Goal: Find specific page/section: Find specific page/section

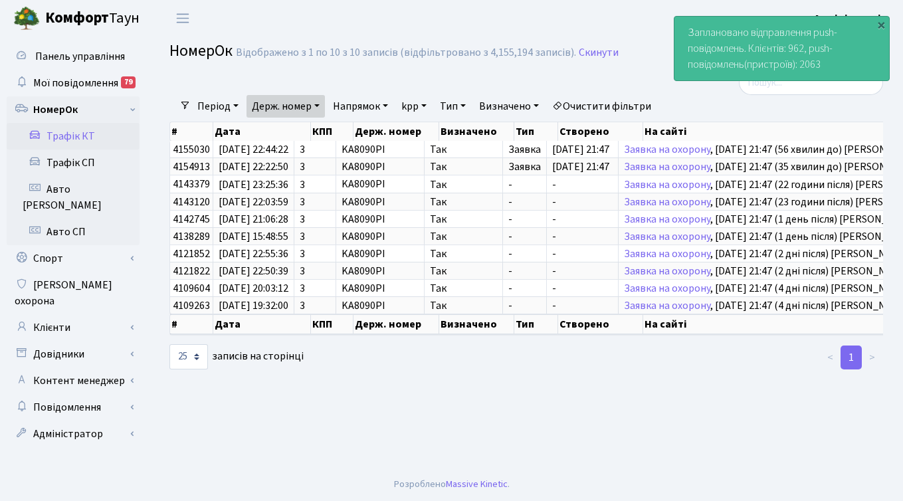
select select "25"
click at [58, 314] on link "Клієнти" at bounding box center [73, 327] width 133 height 27
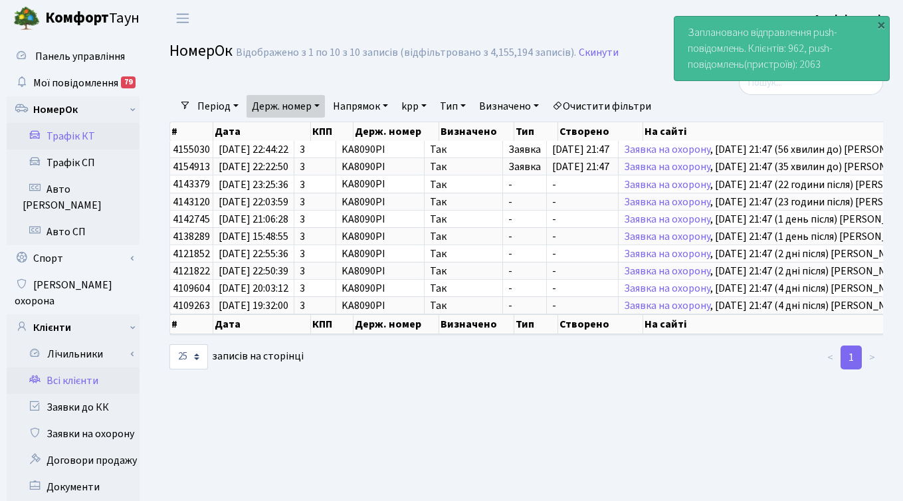
click at [74, 368] on link "Всі клієнти" at bounding box center [73, 381] width 133 height 27
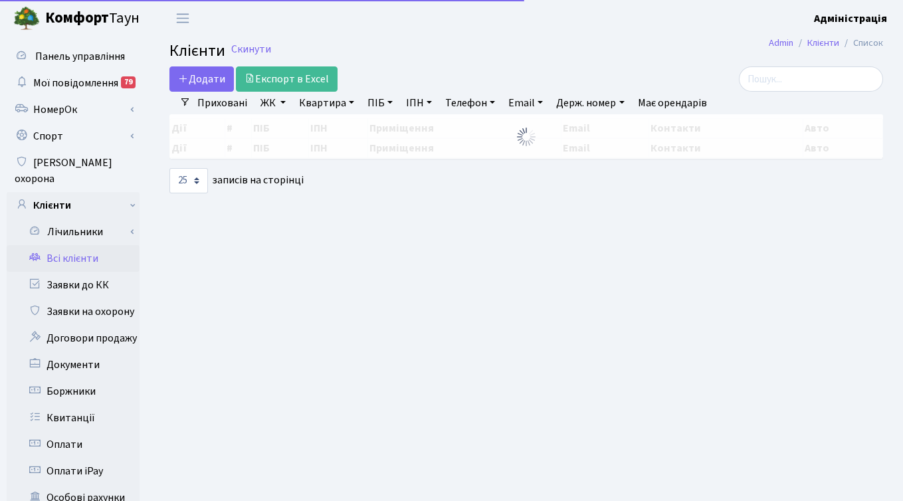
select select "25"
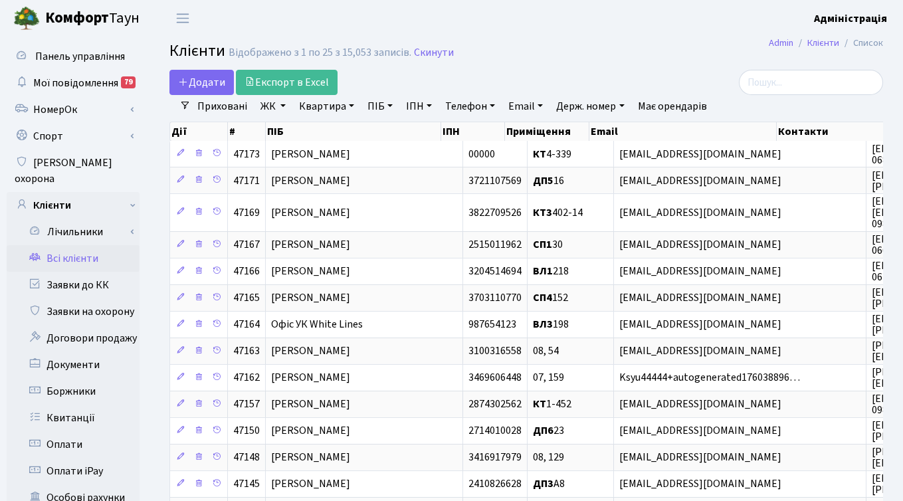
click at [268, 106] on link "ЖК" at bounding box center [273, 106] width 36 height 23
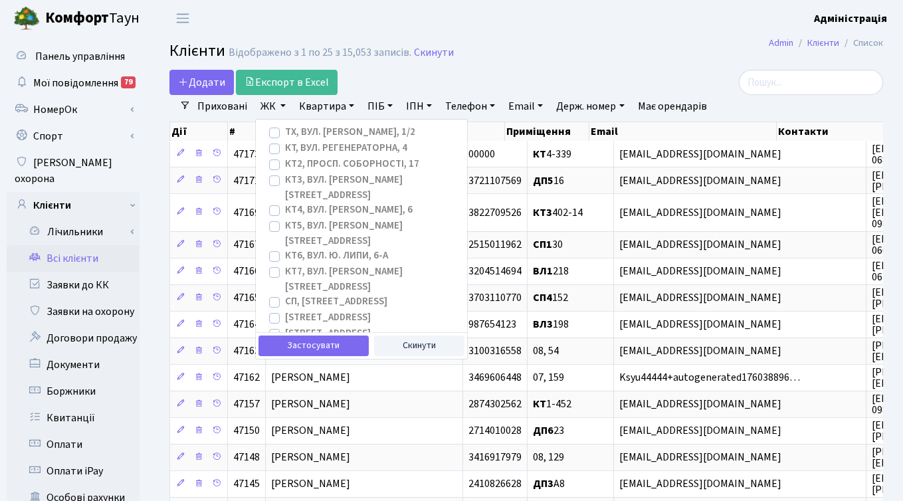
click at [285, 310] on label "[STREET_ADDRESS]" at bounding box center [328, 317] width 86 height 15
click at [285, 310] on input "[STREET_ADDRESS]" at bounding box center [289, 314] width 9 height 9
checkbox input "true"
click at [285, 326] on label "[STREET_ADDRESS]" at bounding box center [328, 333] width 86 height 15
click at [285, 326] on input "[STREET_ADDRESS]" at bounding box center [289, 330] width 9 height 9
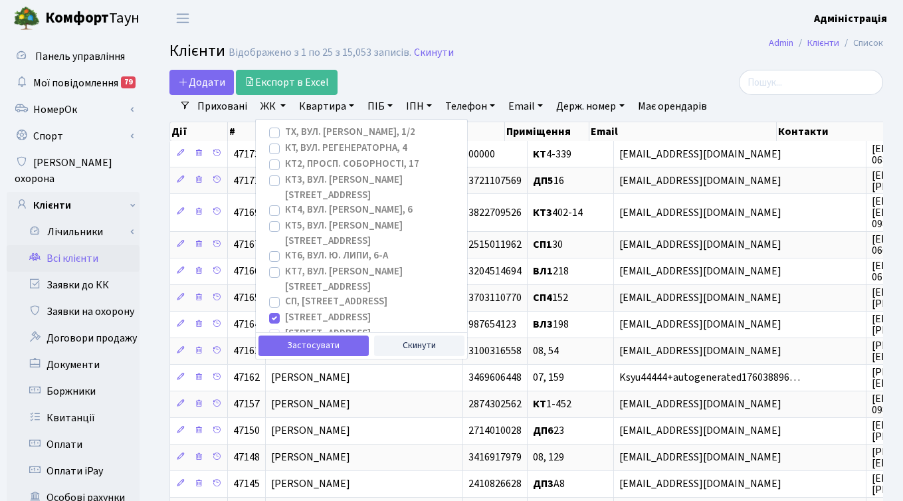
checkbox input "true"
click at [285, 342] on label "[STREET_ADDRESS]" at bounding box center [328, 349] width 86 height 15
click at [285, 342] on input "[STREET_ADDRESS]" at bounding box center [289, 346] width 9 height 9
checkbox input "true"
click at [294, 340] on button "Застосувати" at bounding box center [314, 346] width 110 height 21
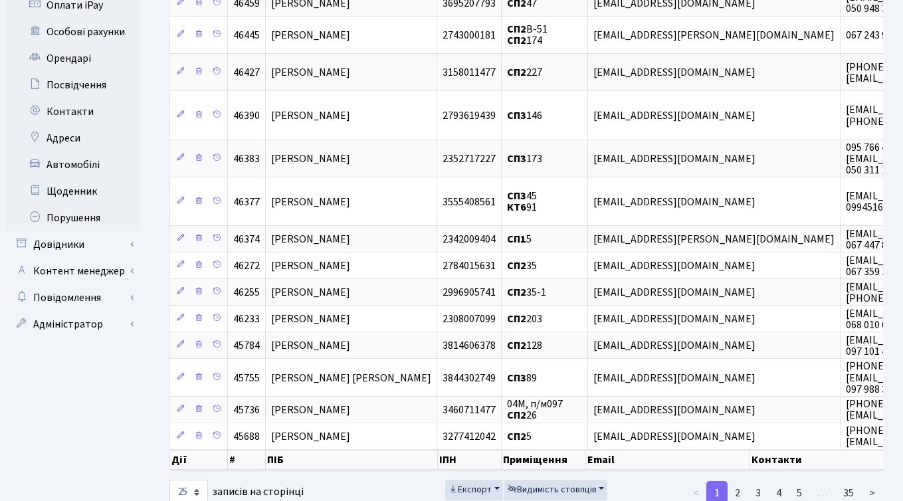
scroll to position [481, 0]
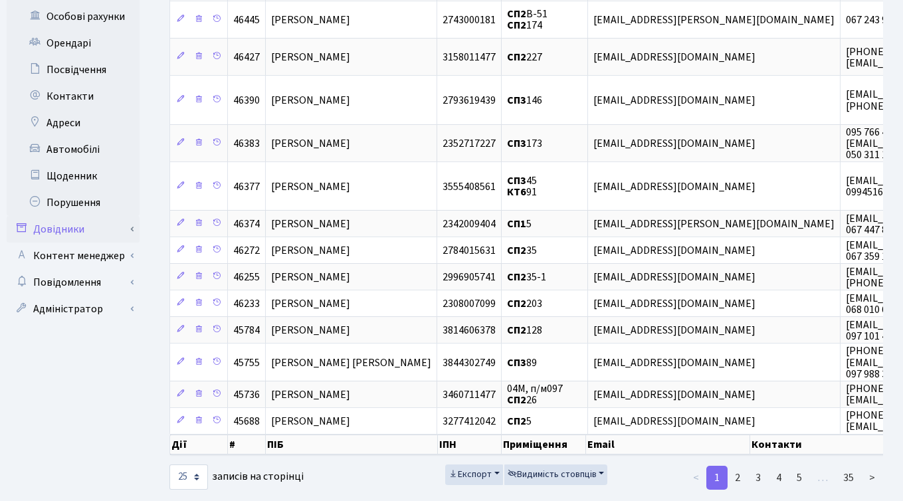
click at [76, 216] on link "Довідники" at bounding box center [73, 229] width 133 height 27
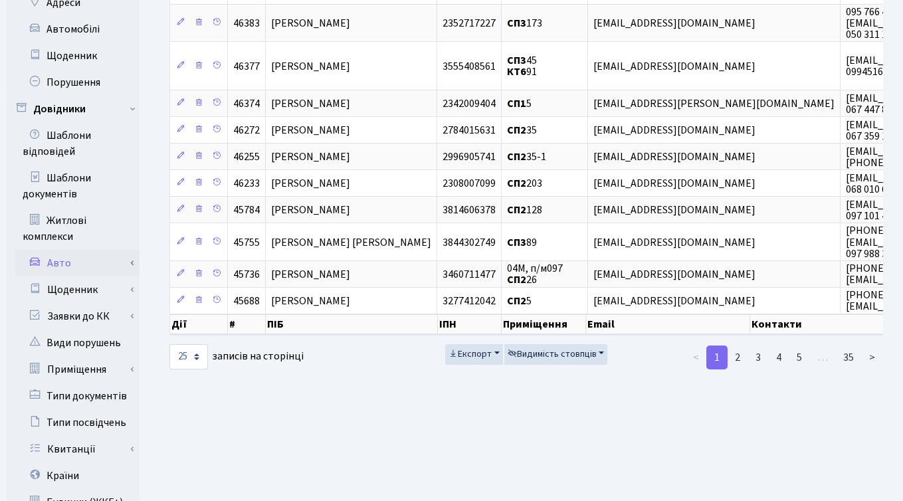
scroll to position [618, 0]
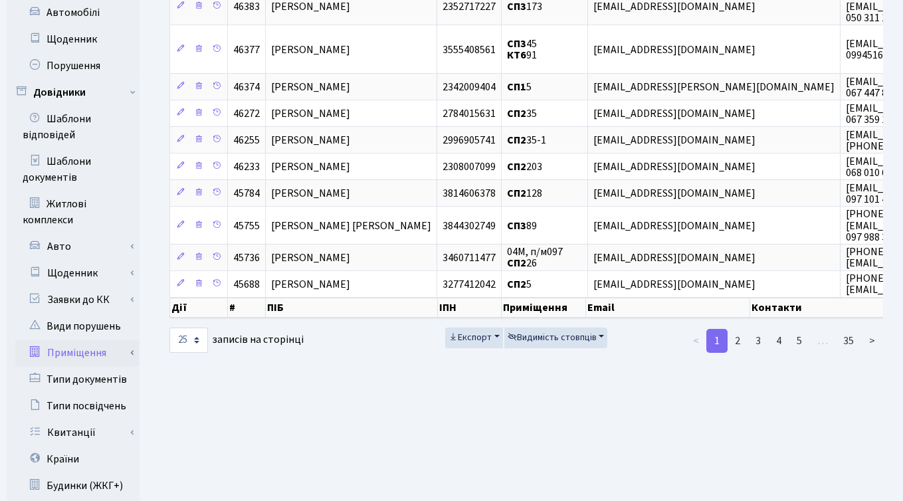
click at [94, 340] on link "Приміщення" at bounding box center [77, 353] width 124 height 27
click at [90, 366] on link "Всі приміщення" at bounding box center [77, 379] width 124 height 27
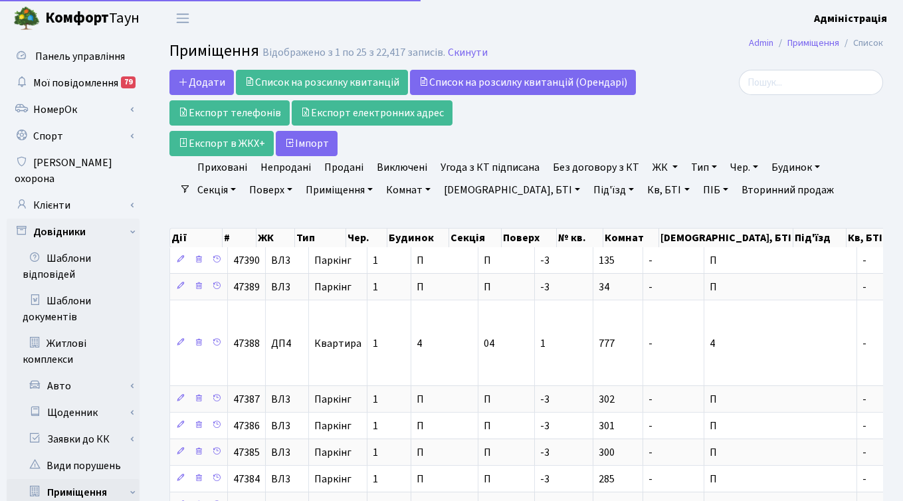
select select "25"
click at [650, 166] on link "ЖК" at bounding box center [665, 167] width 36 height 23
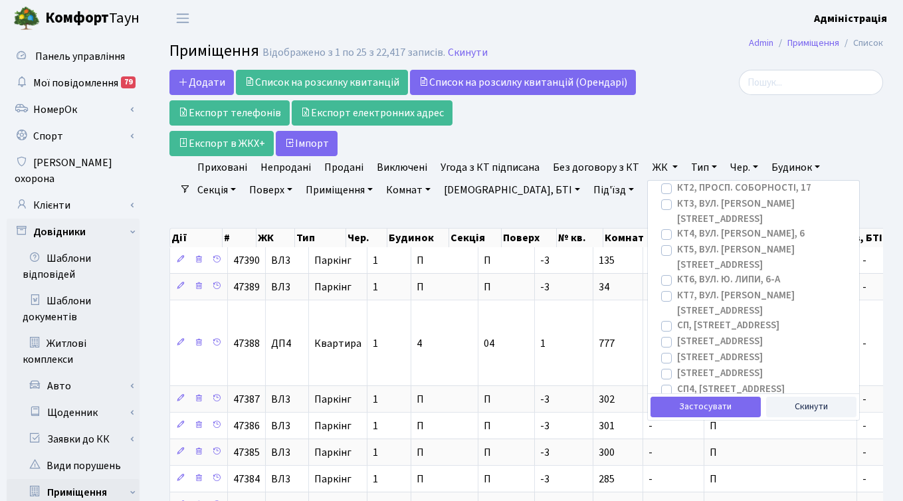
scroll to position [39, 0]
click at [677, 332] on label "[STREET_ADDRESS]" at bounding box center [720, 339] width 86 height 15
click at [677, 332] on input "[STREET_ADDRESS]" at bounding box center [681, 336] width 9 height 9
checkbox input "true"
click at [677, 348] on label "[STREET_ADDRESS]" at bounding box center [720, 355] width 86 height 15
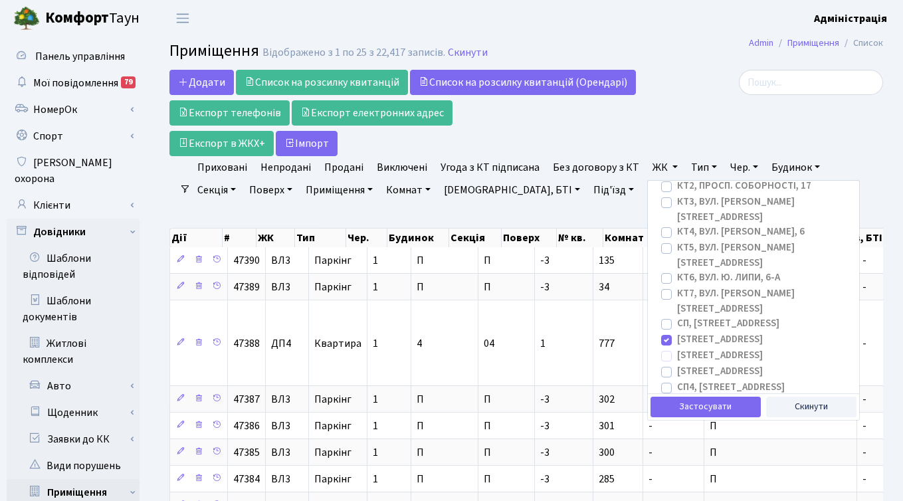
click at [677, 348] on input "[STREET_ADDRESS]" at bounding box center [681, 352] width 9 height 9
checkbox input "true"
click at [677, 364] on label "[STREET_ADDRESS]" at bounding box center [720, 371] width 86 height 15
click at [677, 364] on input "[STREET_ADDRESS]" at bounding box center [681, 368] width 9 height 9
checkbox input "true"
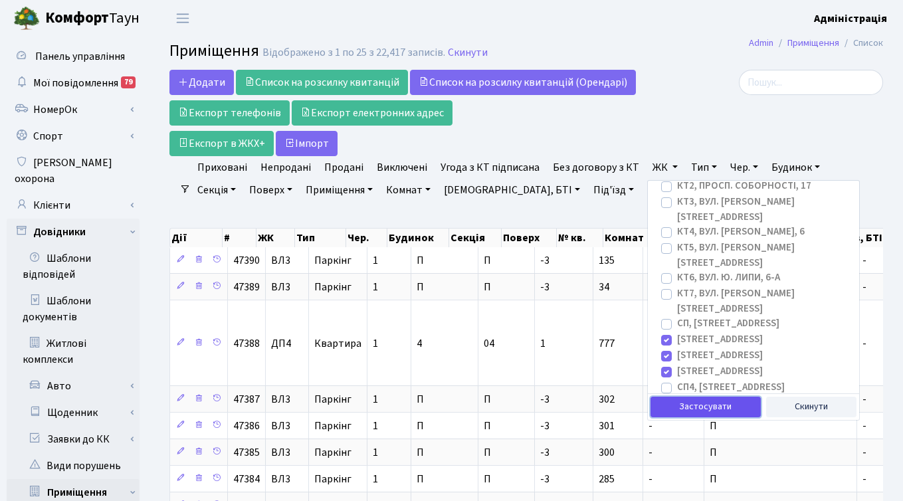
click at [696, 402] on button "Застосувати" at bounding box center [706, 407] width 110 height 21
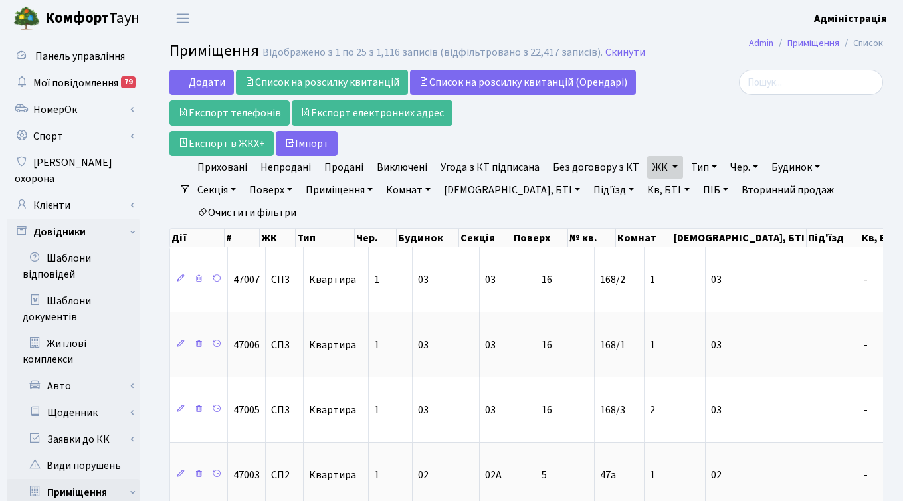
click at [687, 165] on link "Тип" at bounding box center [704, 167] width 37 height 23
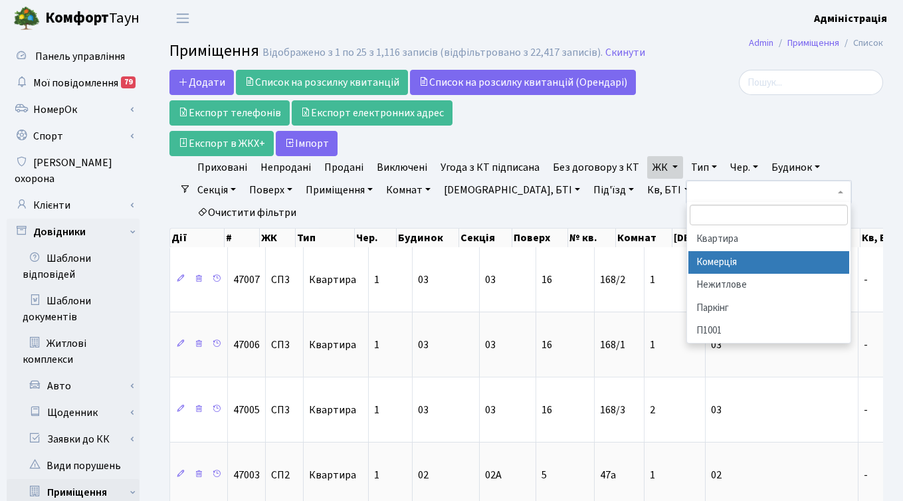
click at [700, 256] on li "Комерція" at bounding box center [769, 262] width 161 height 23
